Goal: Complete application form

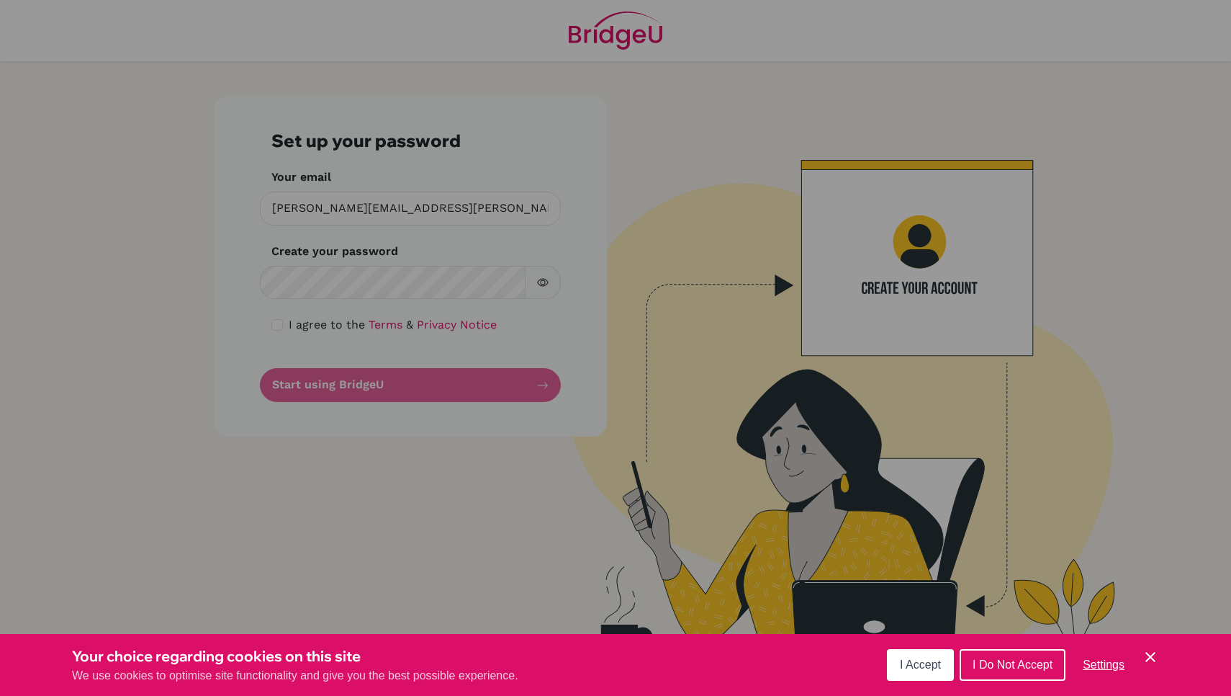
click at [390, 286] on div "Cookie Preferences" at bounding box center [615, 348] width 1231 height 696
click at [1002, 671] on button "I Do Not Accept" at bounding box center [1013, 665] width 106 height 32
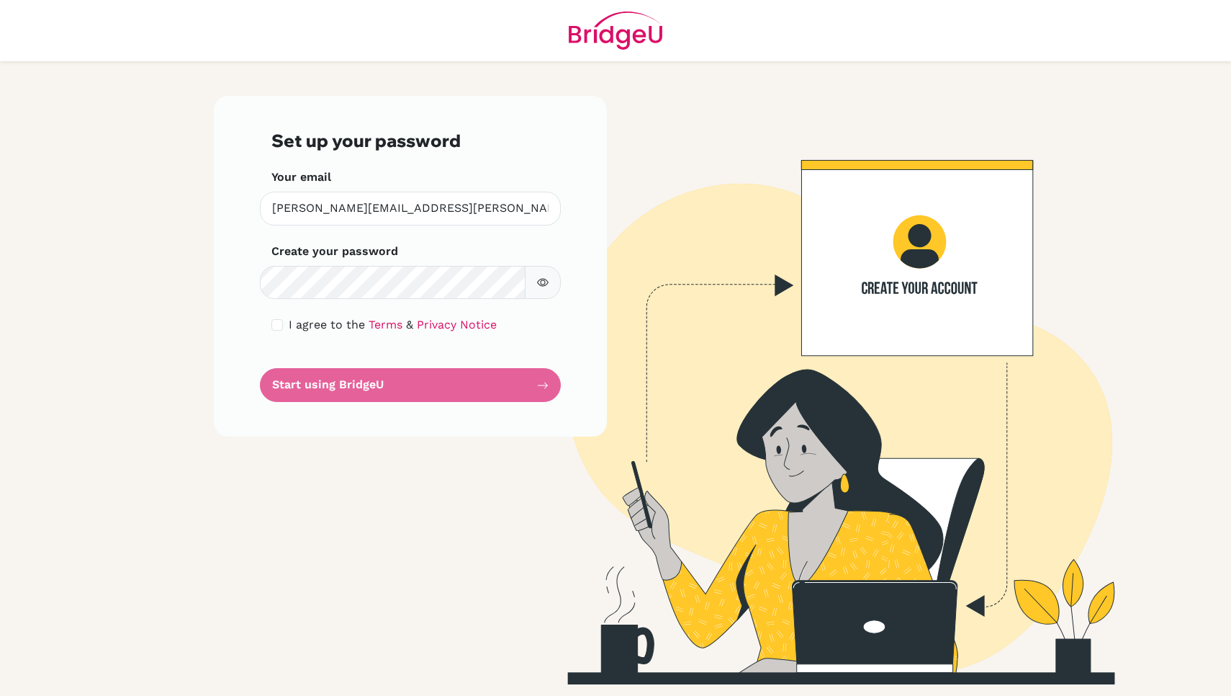
click at [277, 323] on input "checkbox" at bounding box center [277, 325] width 12 height 12
checkbox input "true"
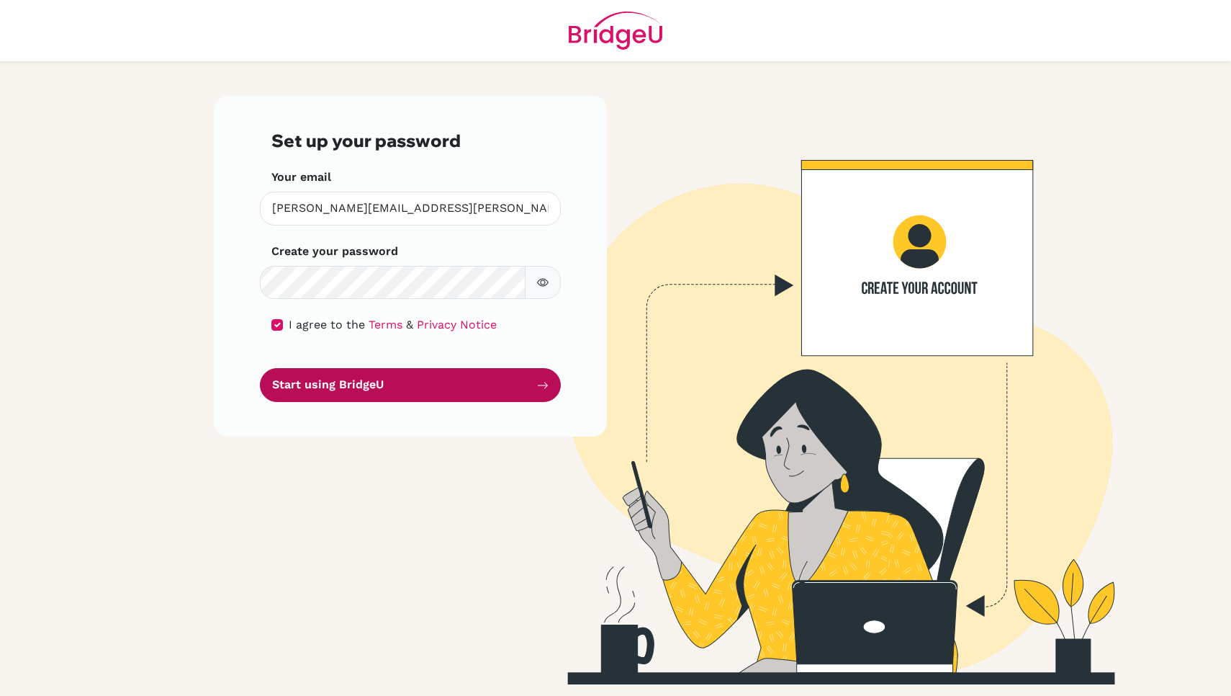
click at [370, 382] on button "Start using BridgeU" at bounding box center [410, 385] width 301 height 34
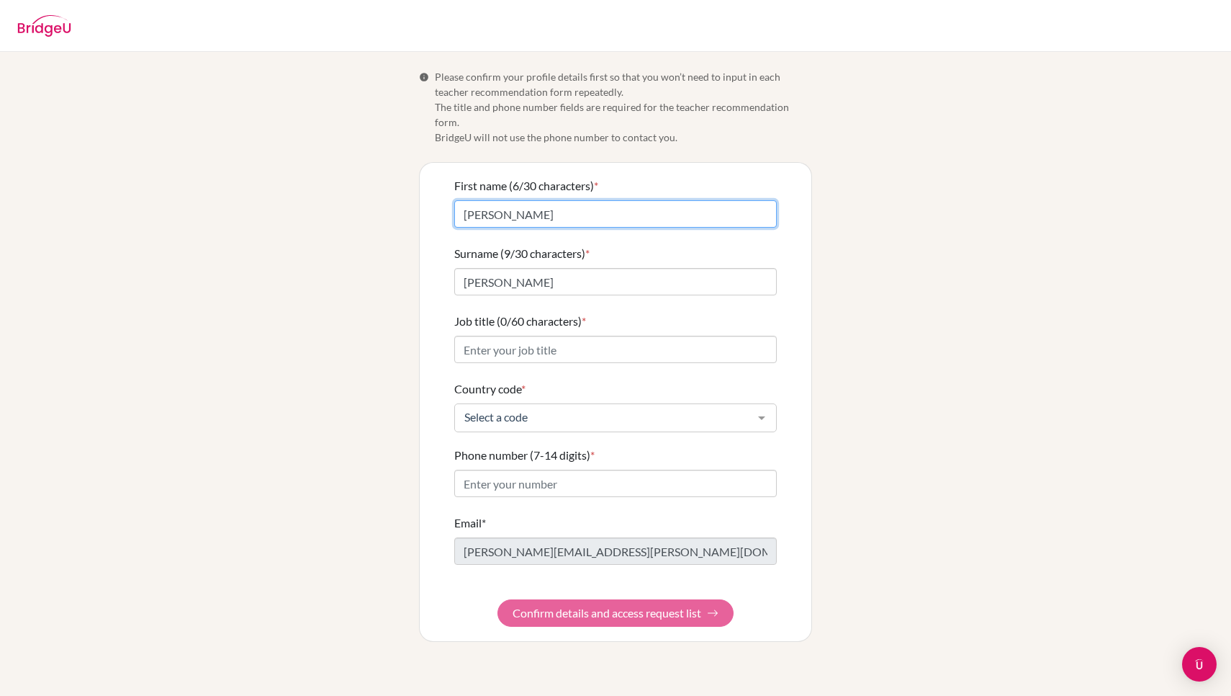
drag, startPoint x: 547, startPoint y: 202, endPoint x: 388, endPoint y: 192, distance: 158.8
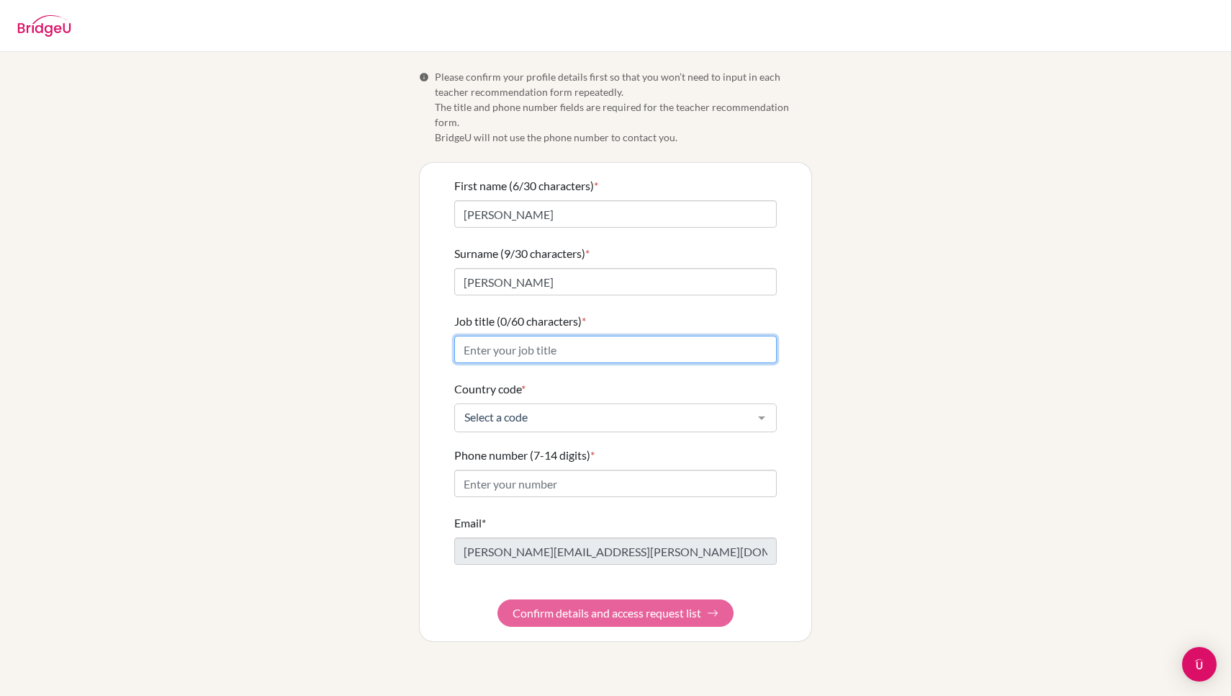
click at [596, 343] on input "Job title (0/60 characters) *" at bounding box center [615, 349] width 323 height 27
type input "Legislative Assistant"
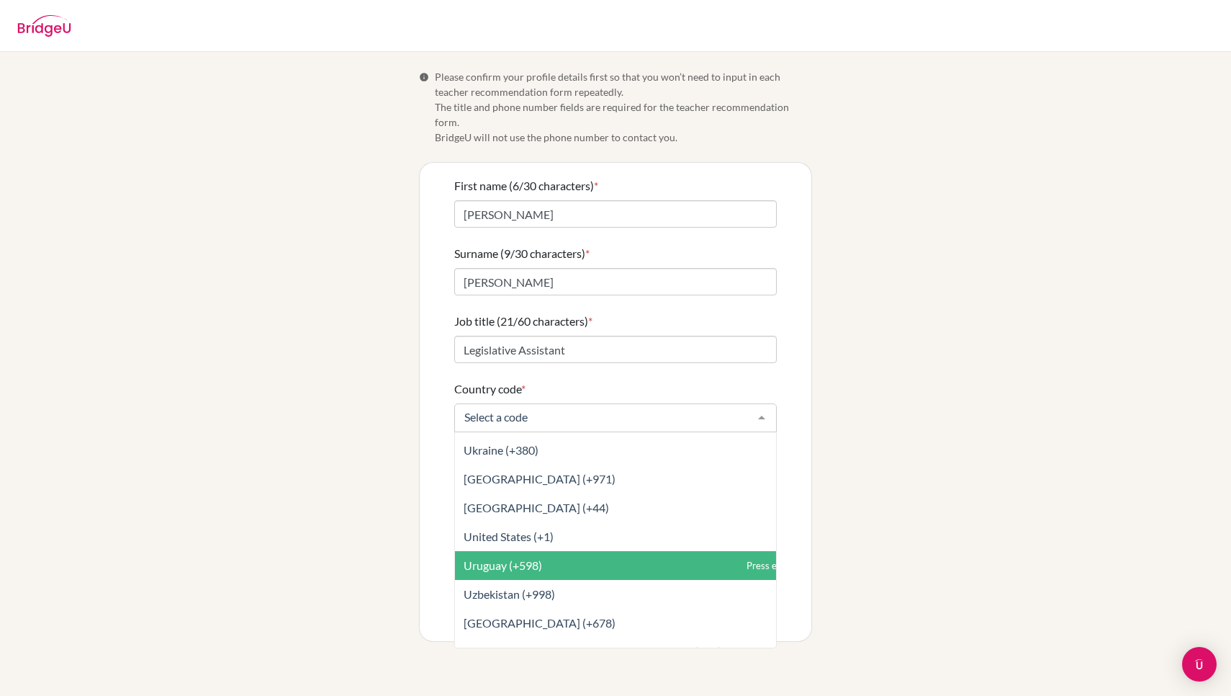
scroll to position [6593, 0]
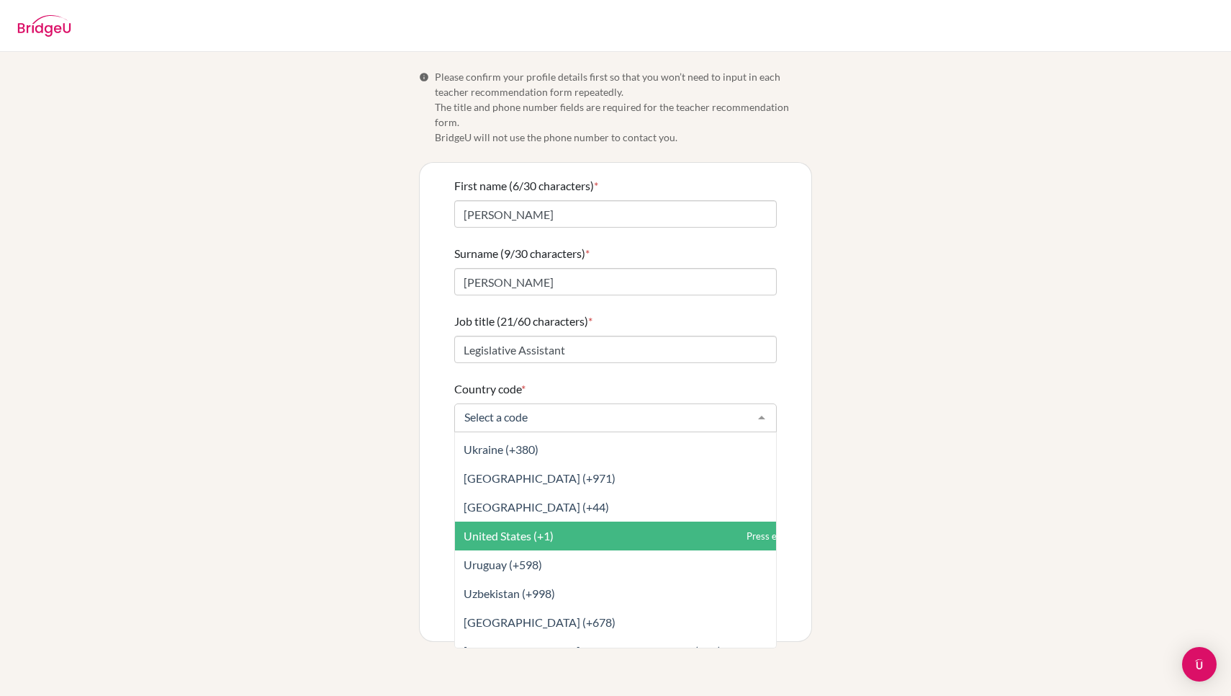
click at [571, 526] on span "United States (+1)" at bounding box center [647, 535] width 385 height 29
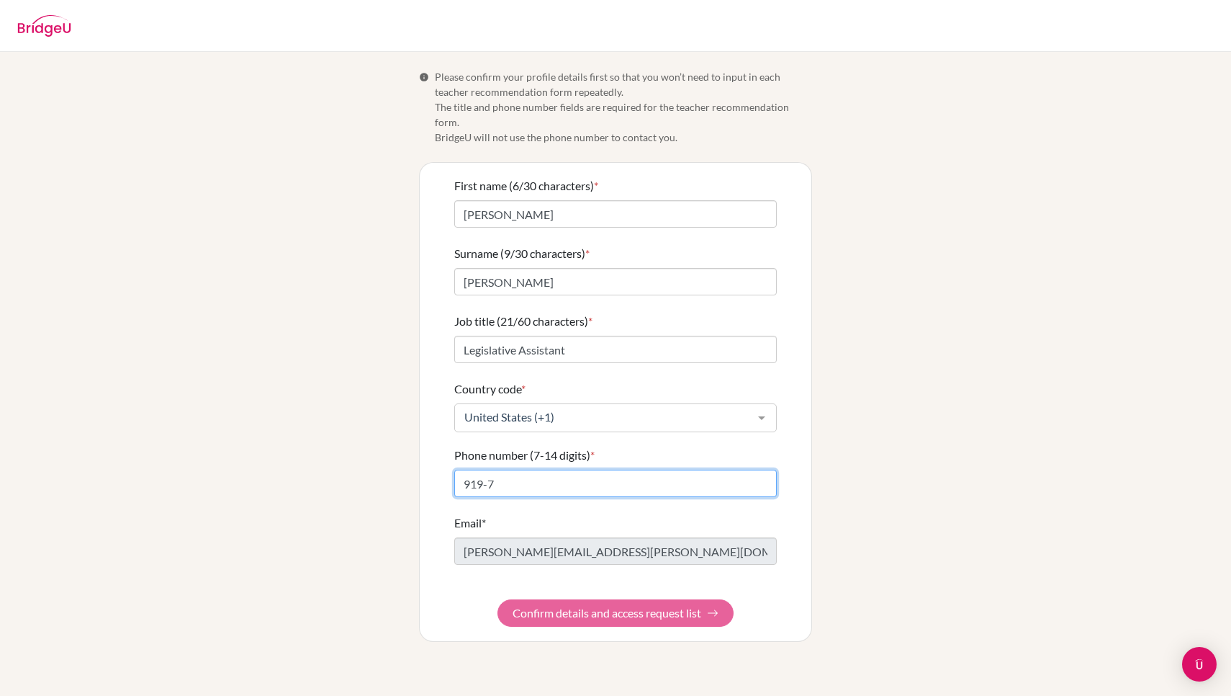
type input "919-77"
type input "9197713736"
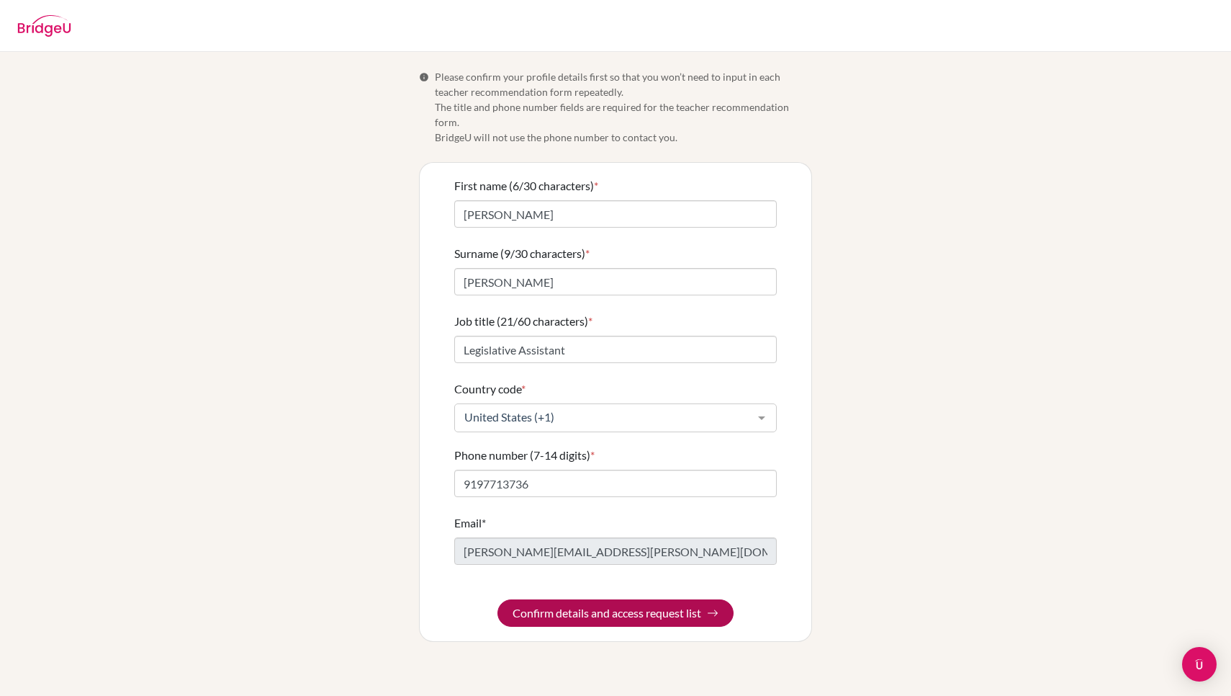
click at [683, 604] on button "Confirm details and access request list" at bounding box center [616, 612] width 236 height 27
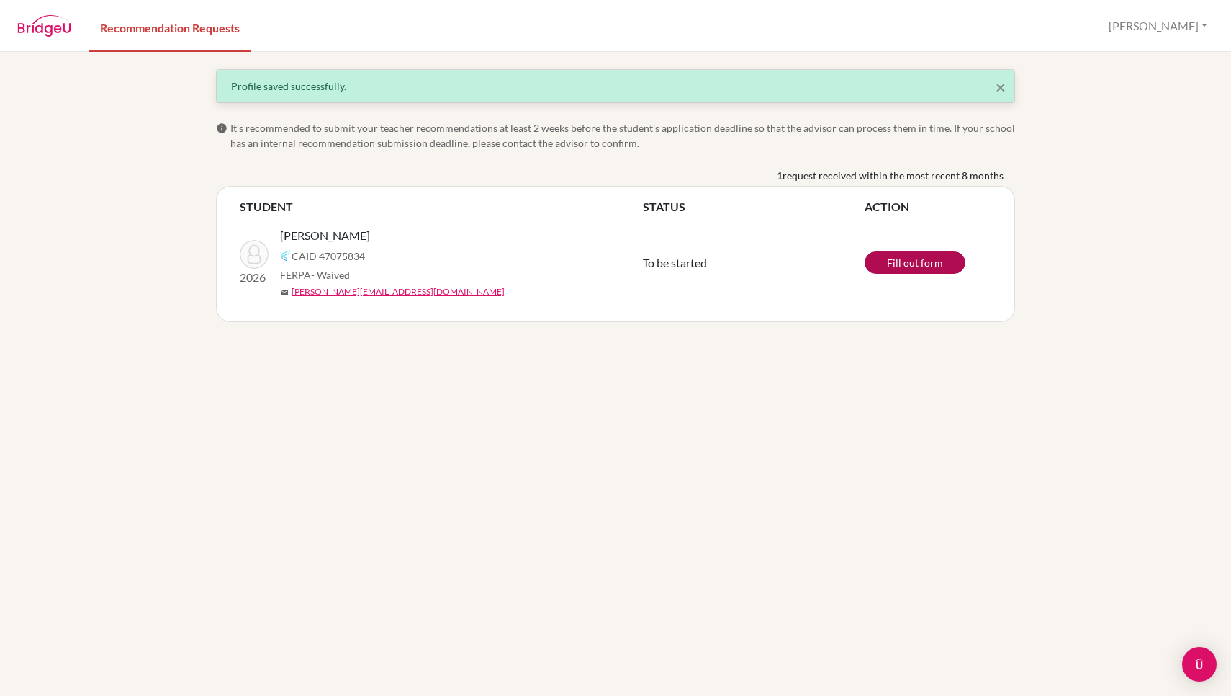
click at [925, 260] on link "Fill out form" at bounding box center [915, 262] width 101 height 22
